Goal: Information Seeking & Learning: Learn about a topic

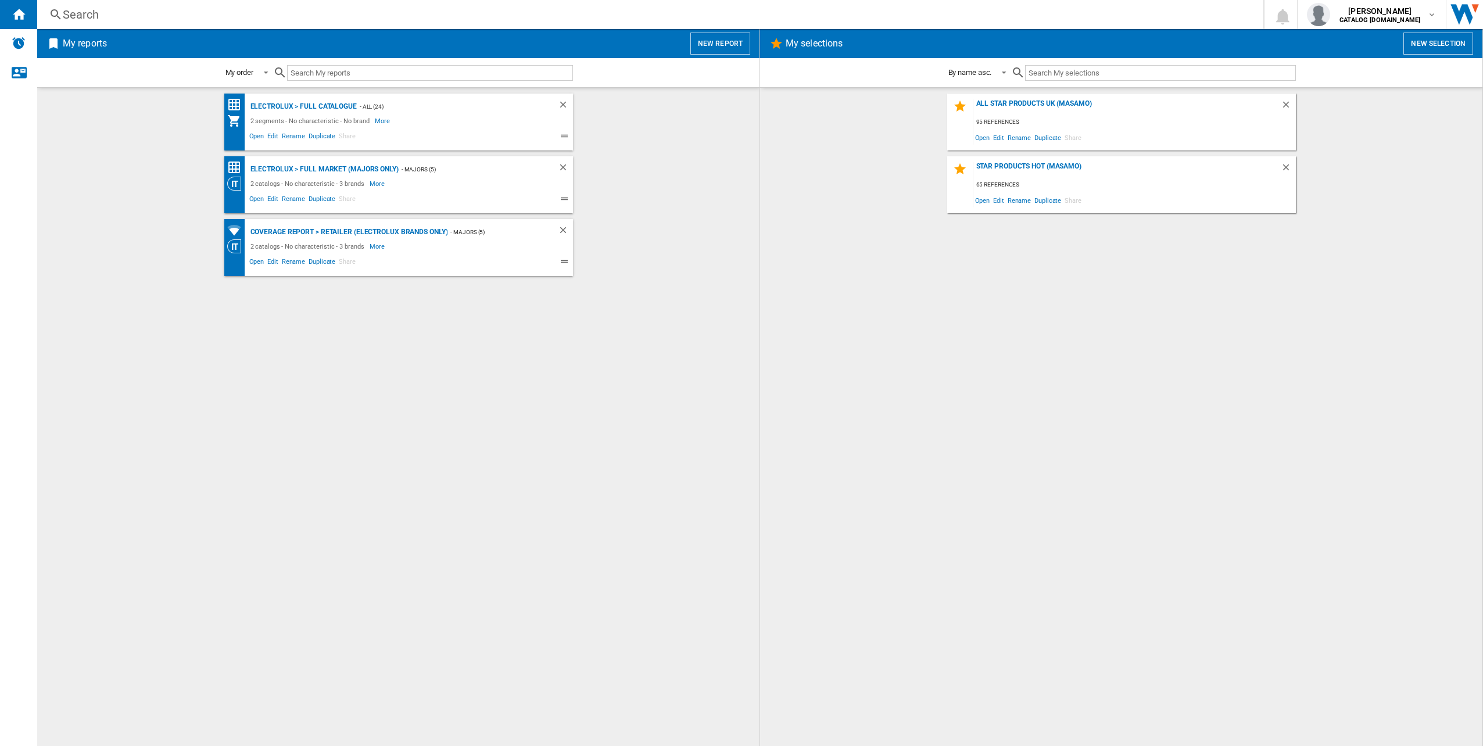
click at [386, 20] on div "Search" at bounding box center [648, 14] width 1170 height 16
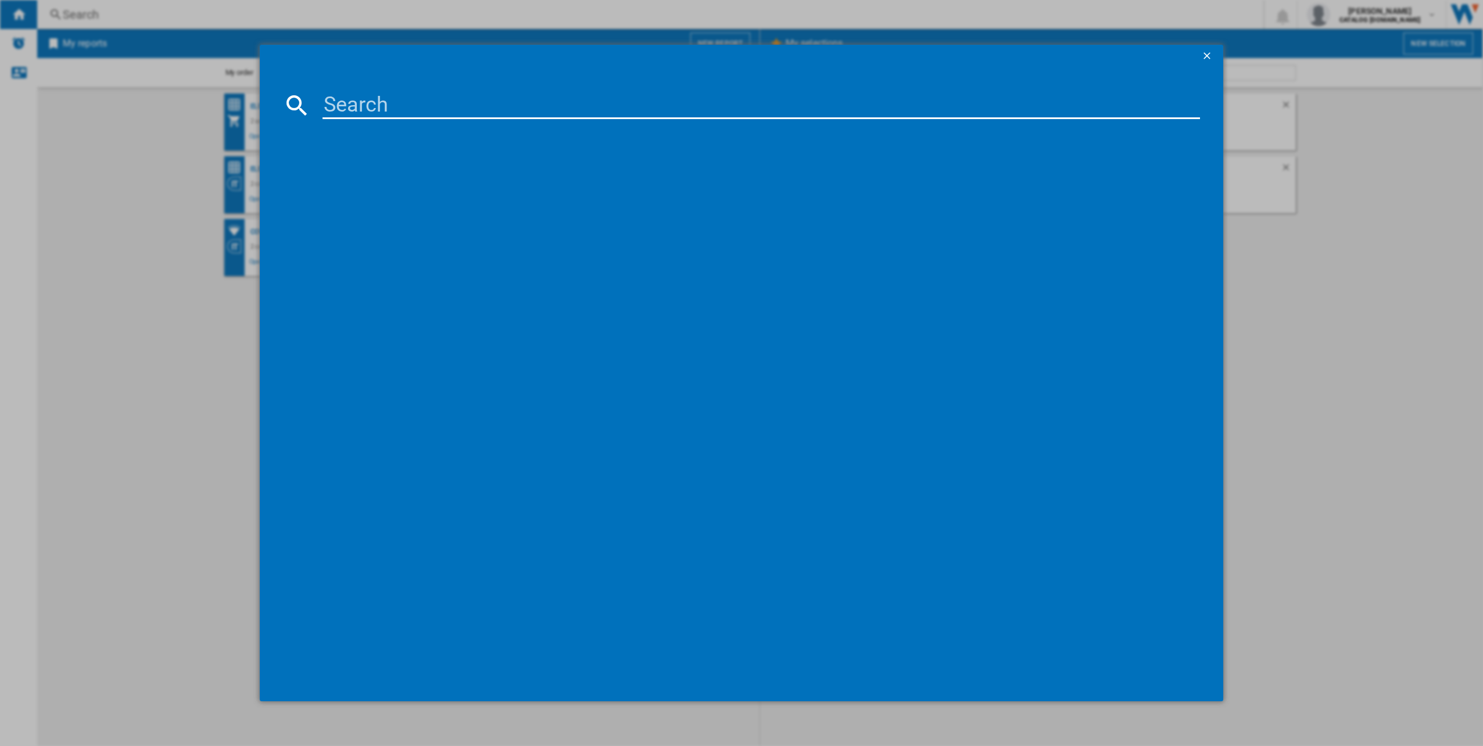
click at [377, 107] on input at bounding box center [762, 105] width 878 height 28
type input "LFR61944B"
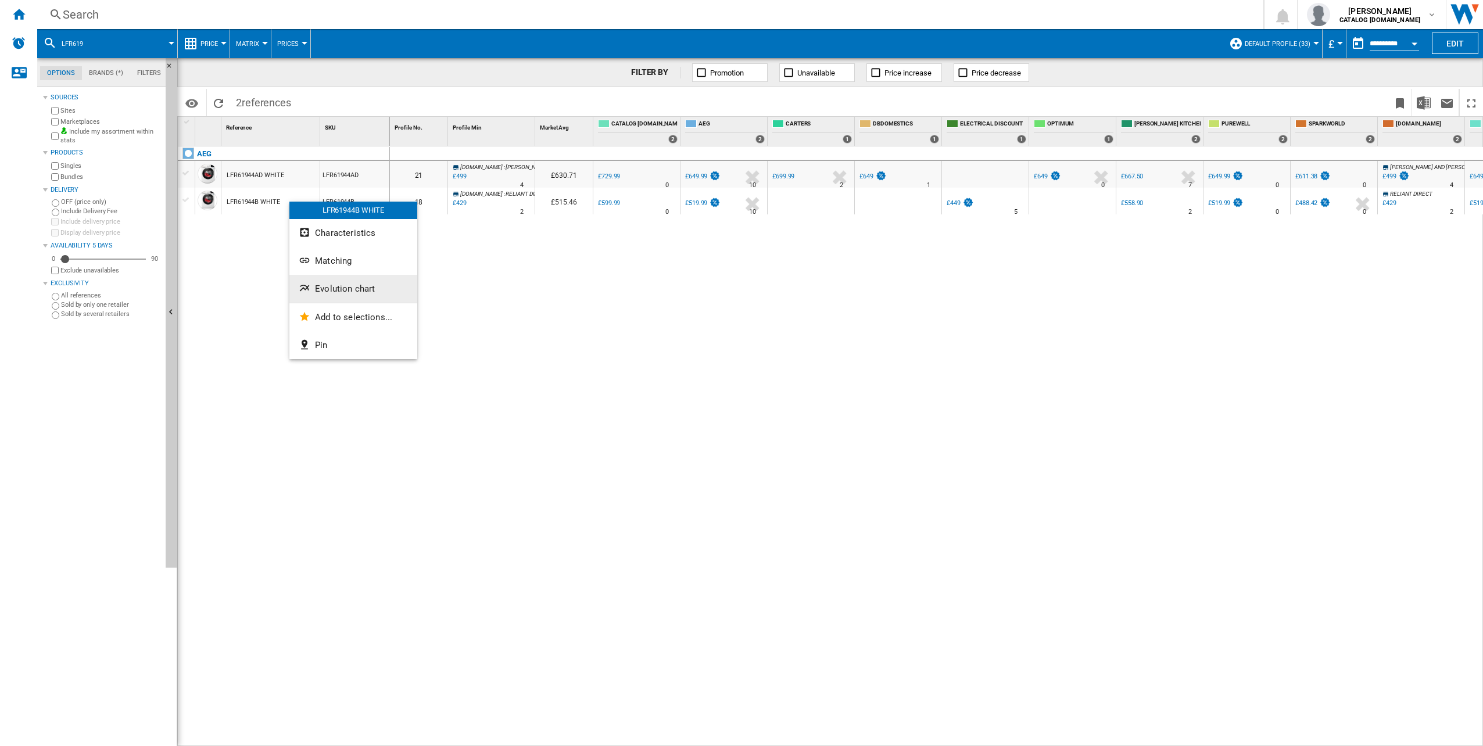
click at [359, 275] on button "Evolution chart" at bounding box center [353, 289] width 128 height 28
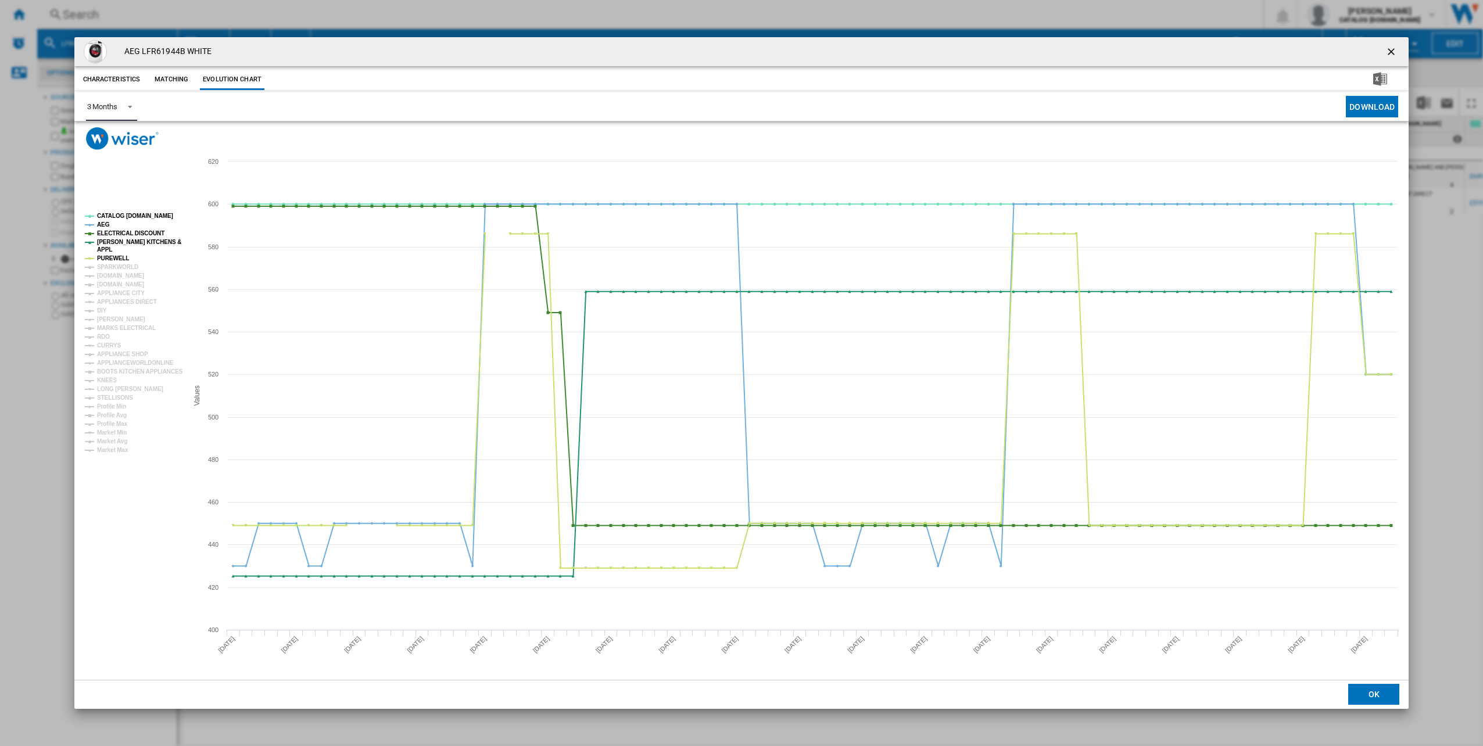
click at [135, 108] on md-select-value "3 Months" at bounding box center [111, 106] width 51 height 28
click at [109, 132] on div "6 Months" at bounding box center [102, 135] width 30 height 10
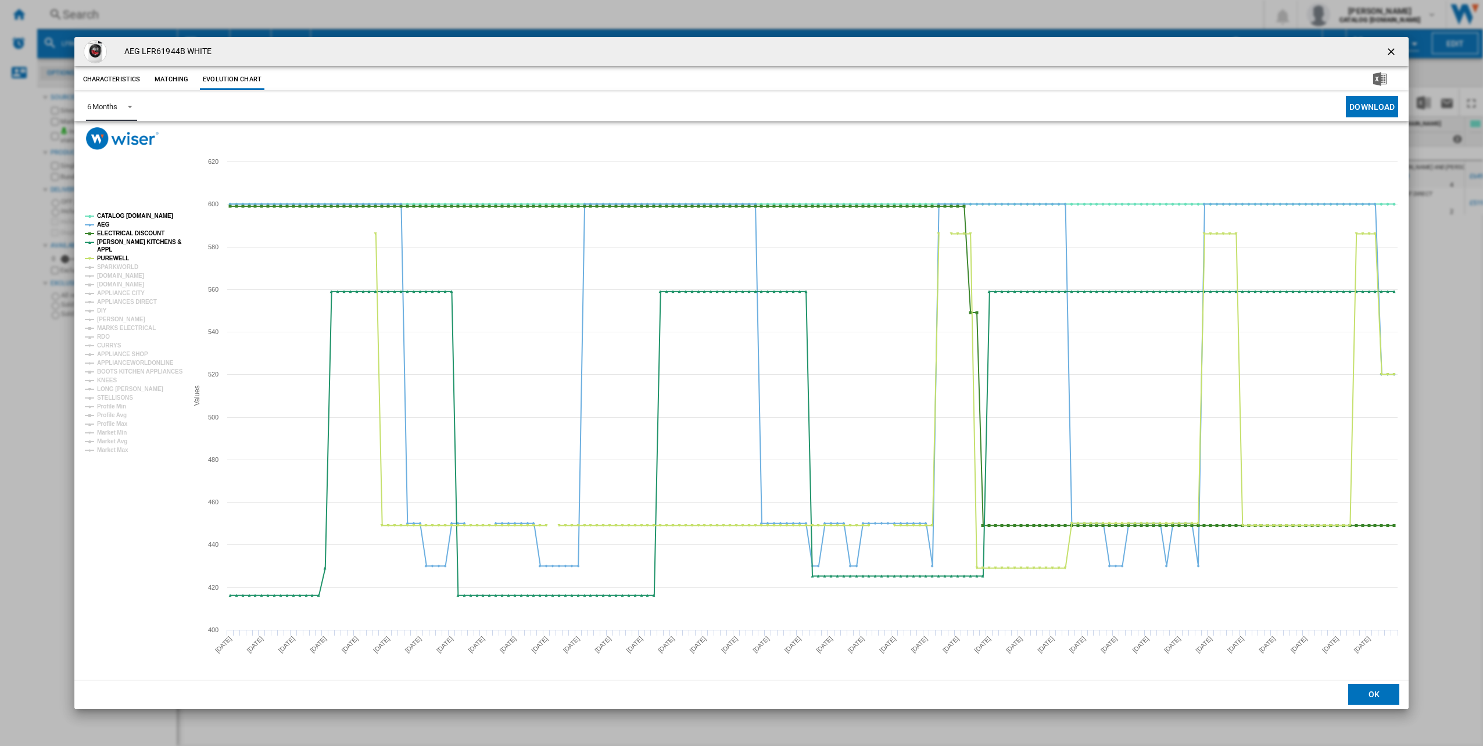
click at [116, 253] on rect "Product popup" at bounding box center [131, 332] width 103 height 249
click at [112, 260] on tspan "PUREWELL" at bounding box center [113, 258] width 32 height 6
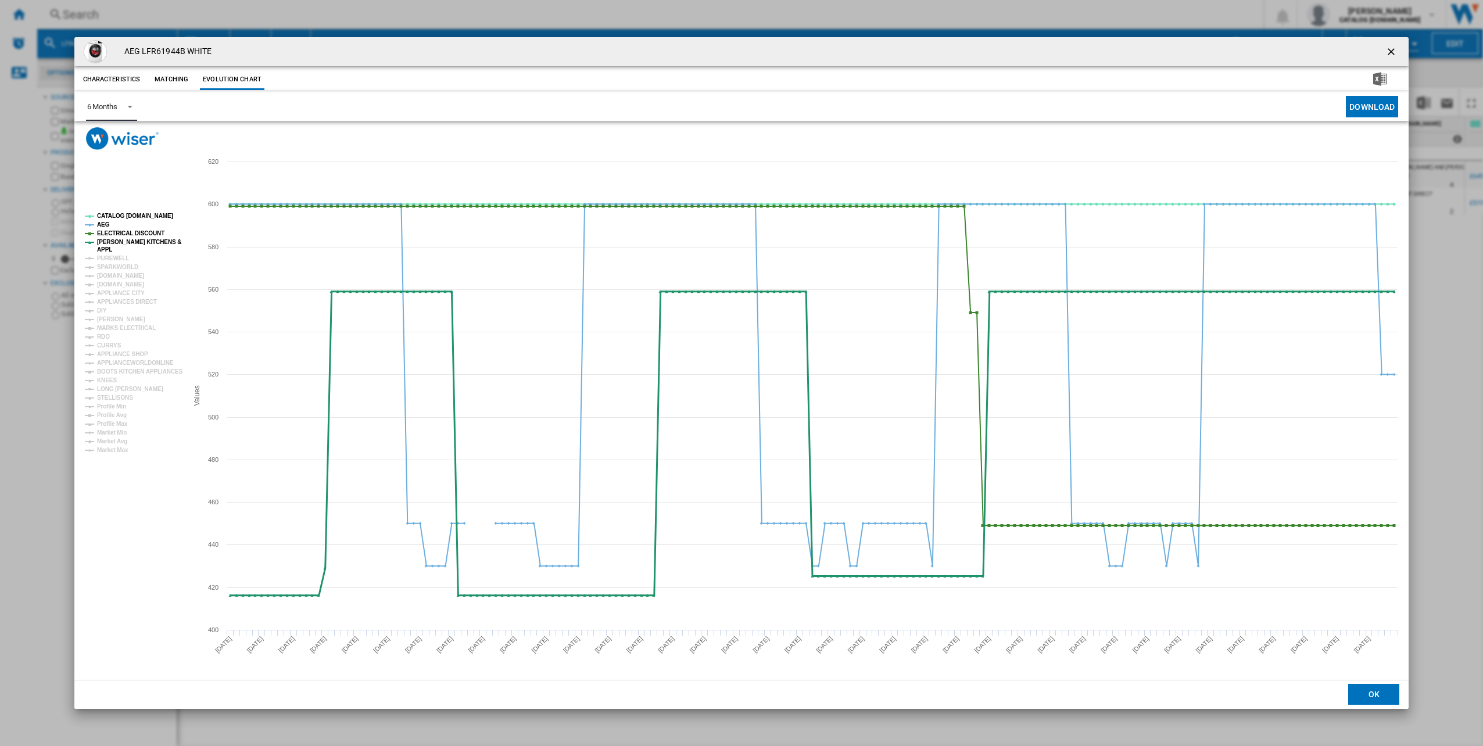
click at [116, 241] on tspan "[PERSON_NAME] KITCHENS &" at bounding box center [139, 242] width 84 height 6
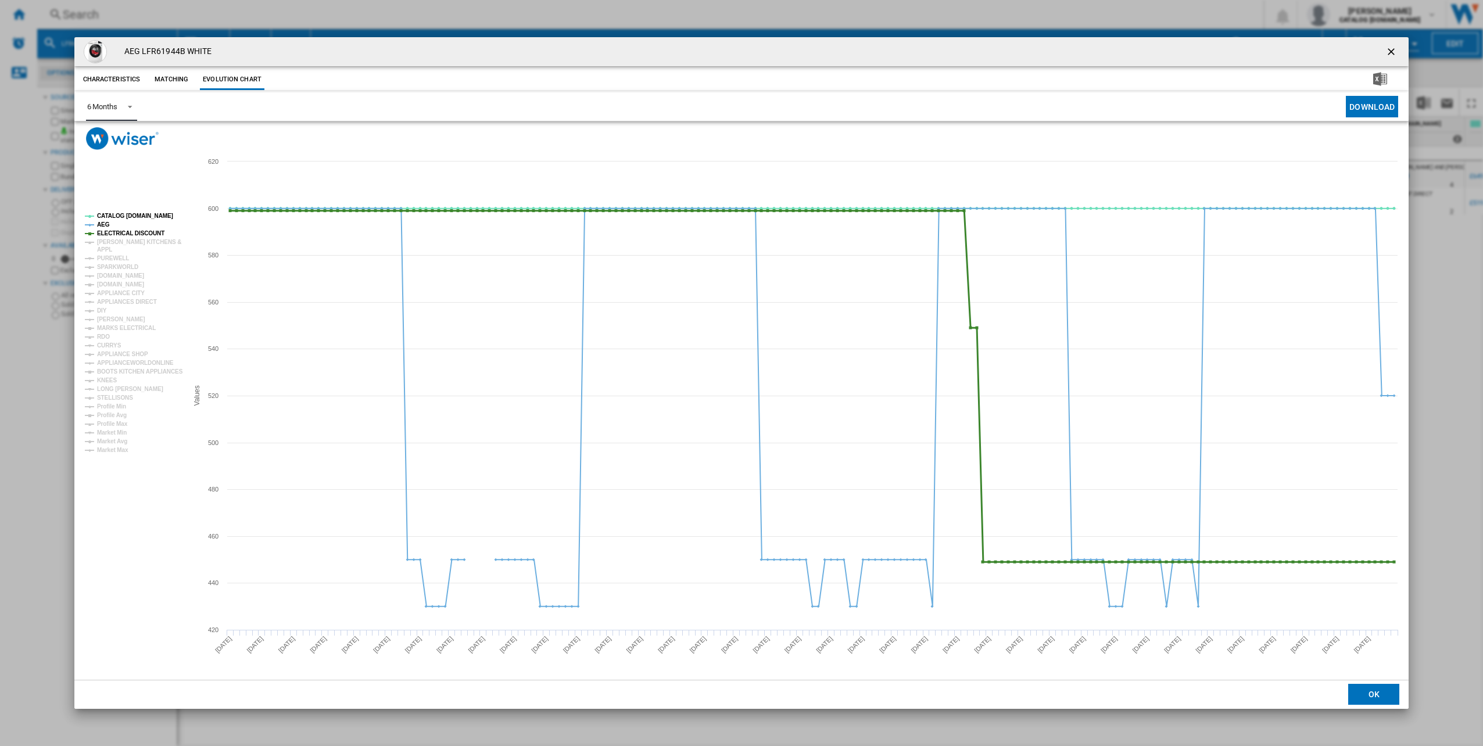
click at [114, 233] on tspan "ELECTRICAL DISCOUNT" at bounding box center [130, 233] width 67 height 6
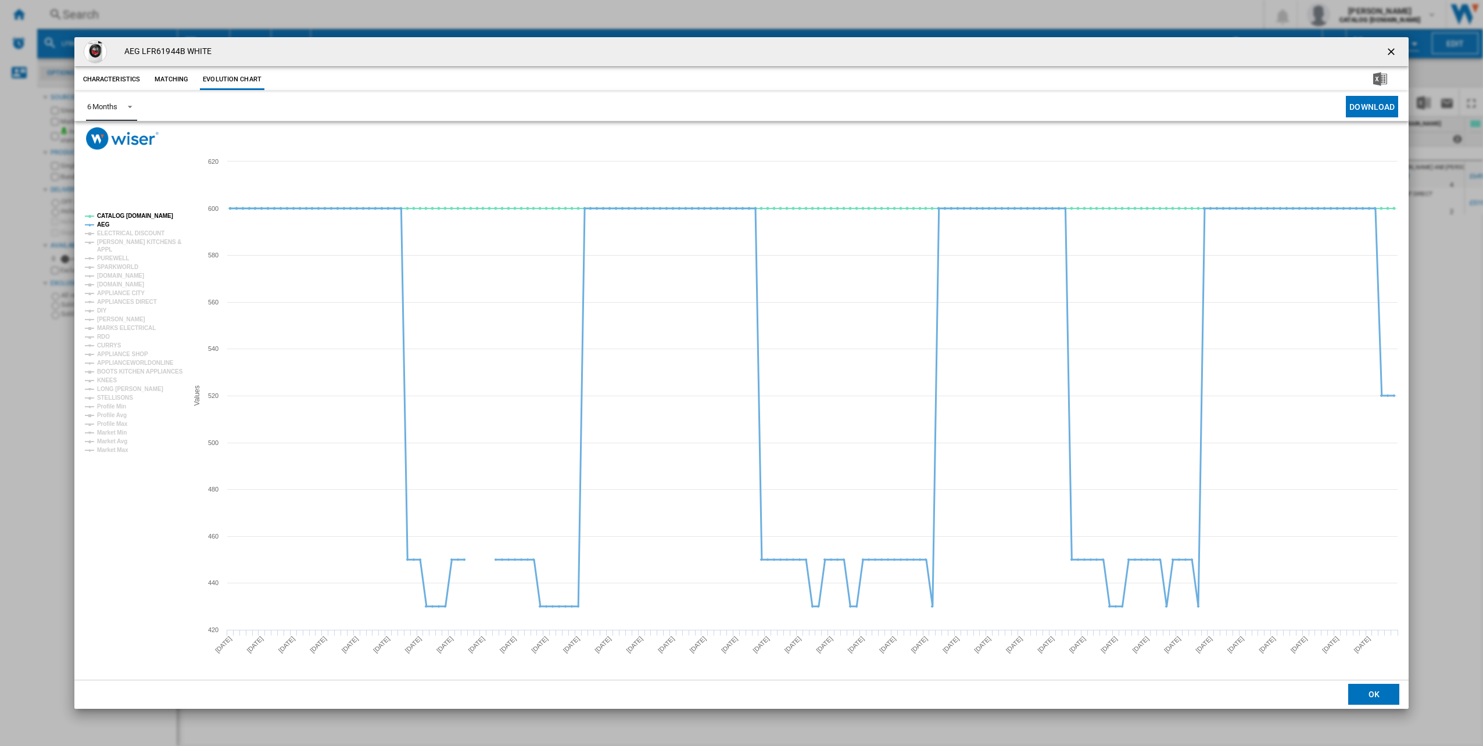
click at [102, 221] on tspan "AEG" at bounding box center [103, 224] width 13 height 6
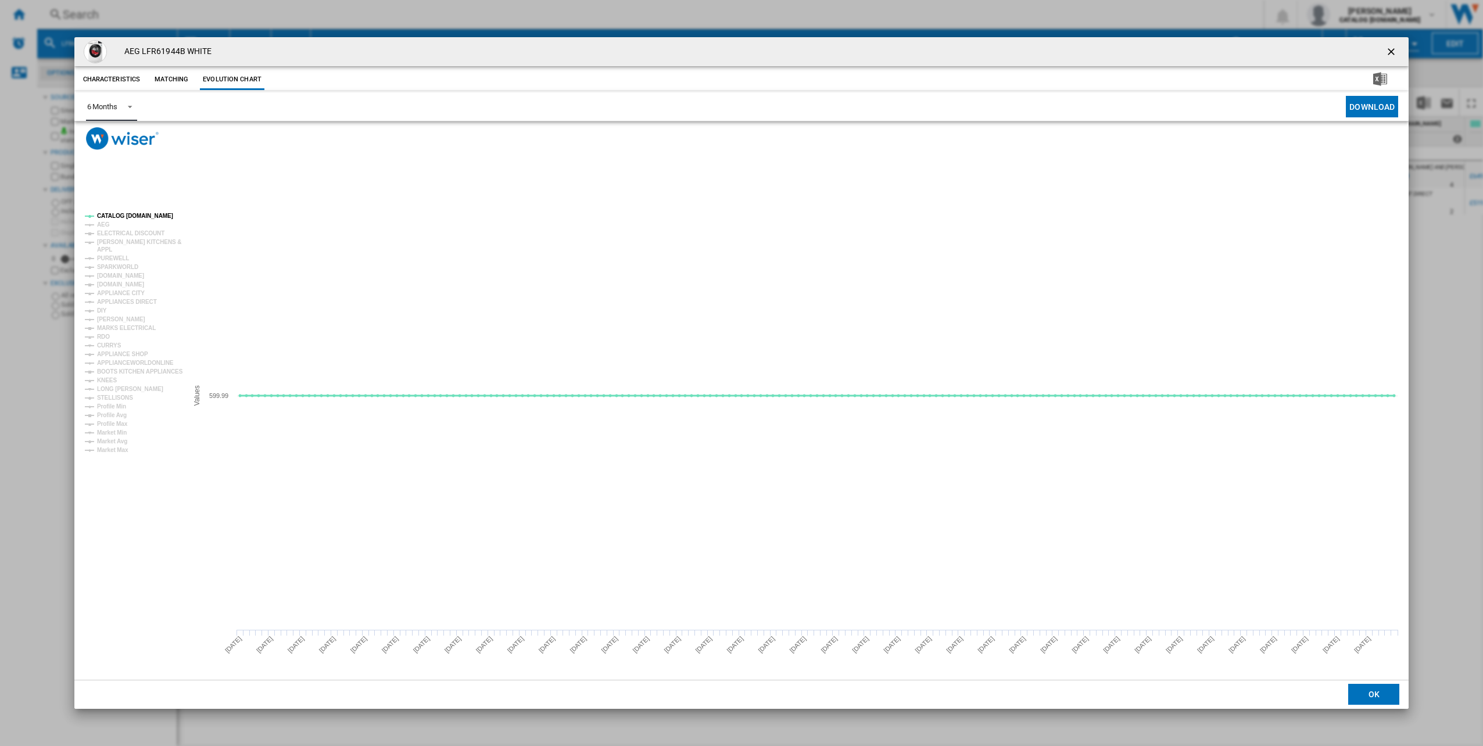
click at [113, 217] on tspan "CATALOG [DOMAIN_NAME]" at bounding box center [135, 216] width 76 height 6
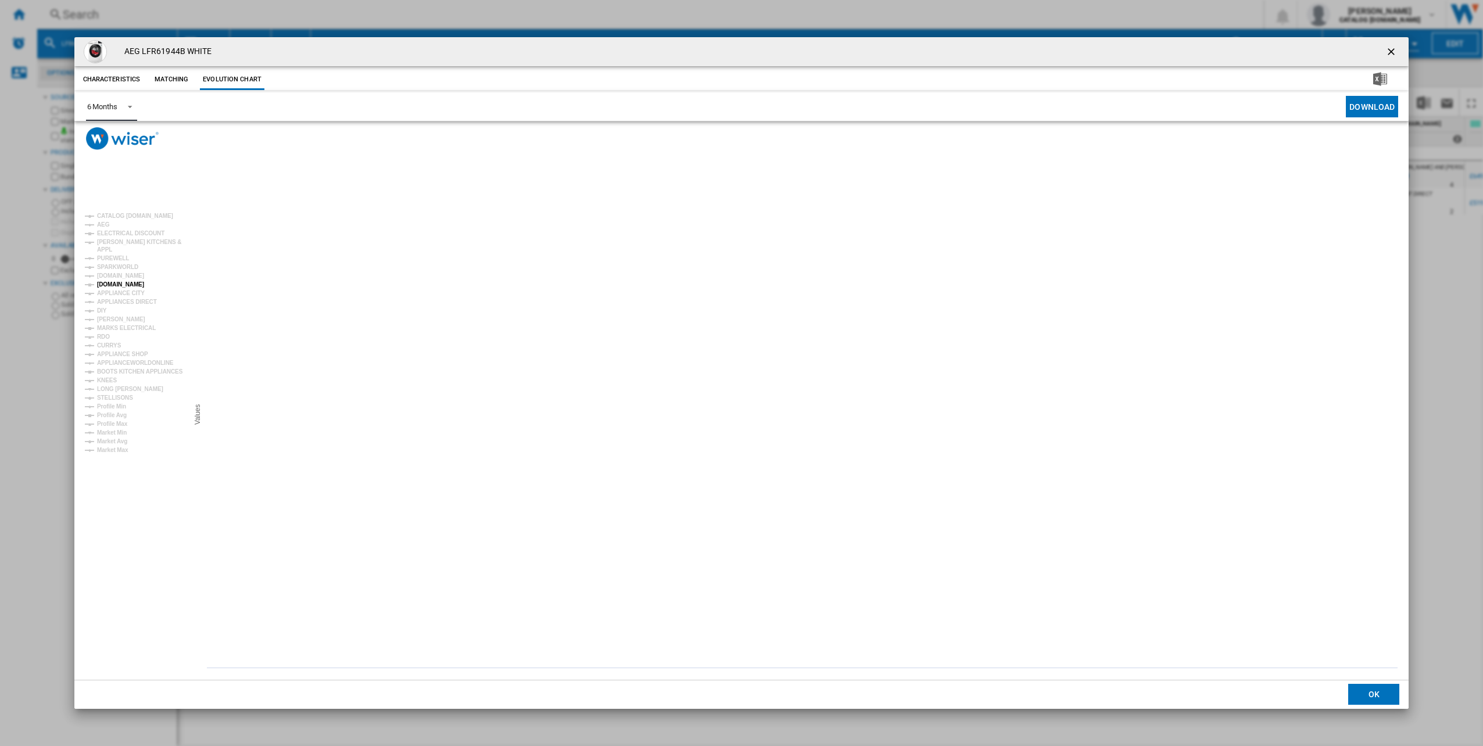
click at [110, 281] on tspan "[DOMAIN_NAME]" at bounding box center [120, 284] width 47 height 6
